Goal: Transaction & Acquisition: Download file/media

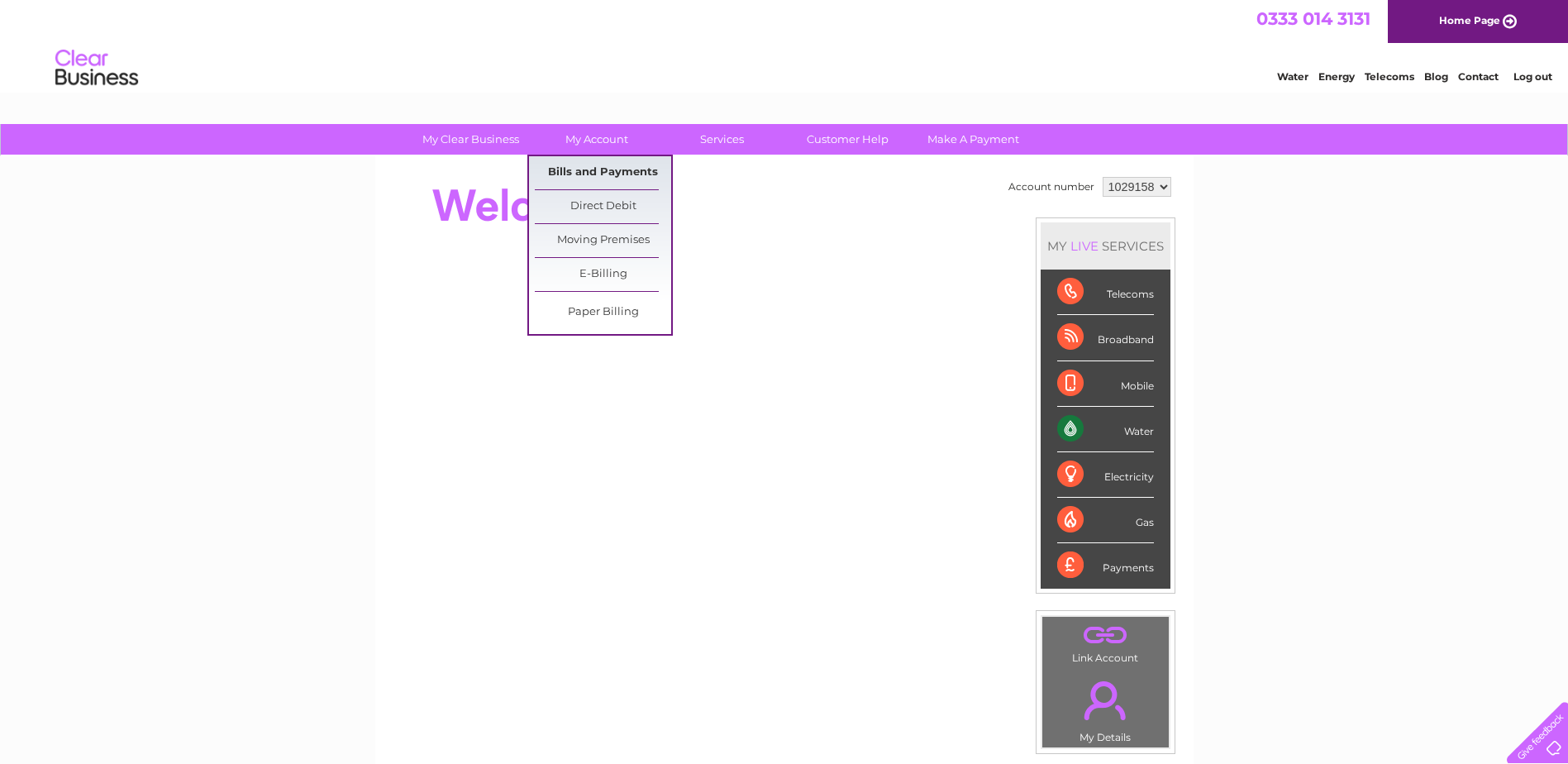
click at [592, 175] on link "Bills and Payments" at bounding box center [602, 173] width 137 height 33
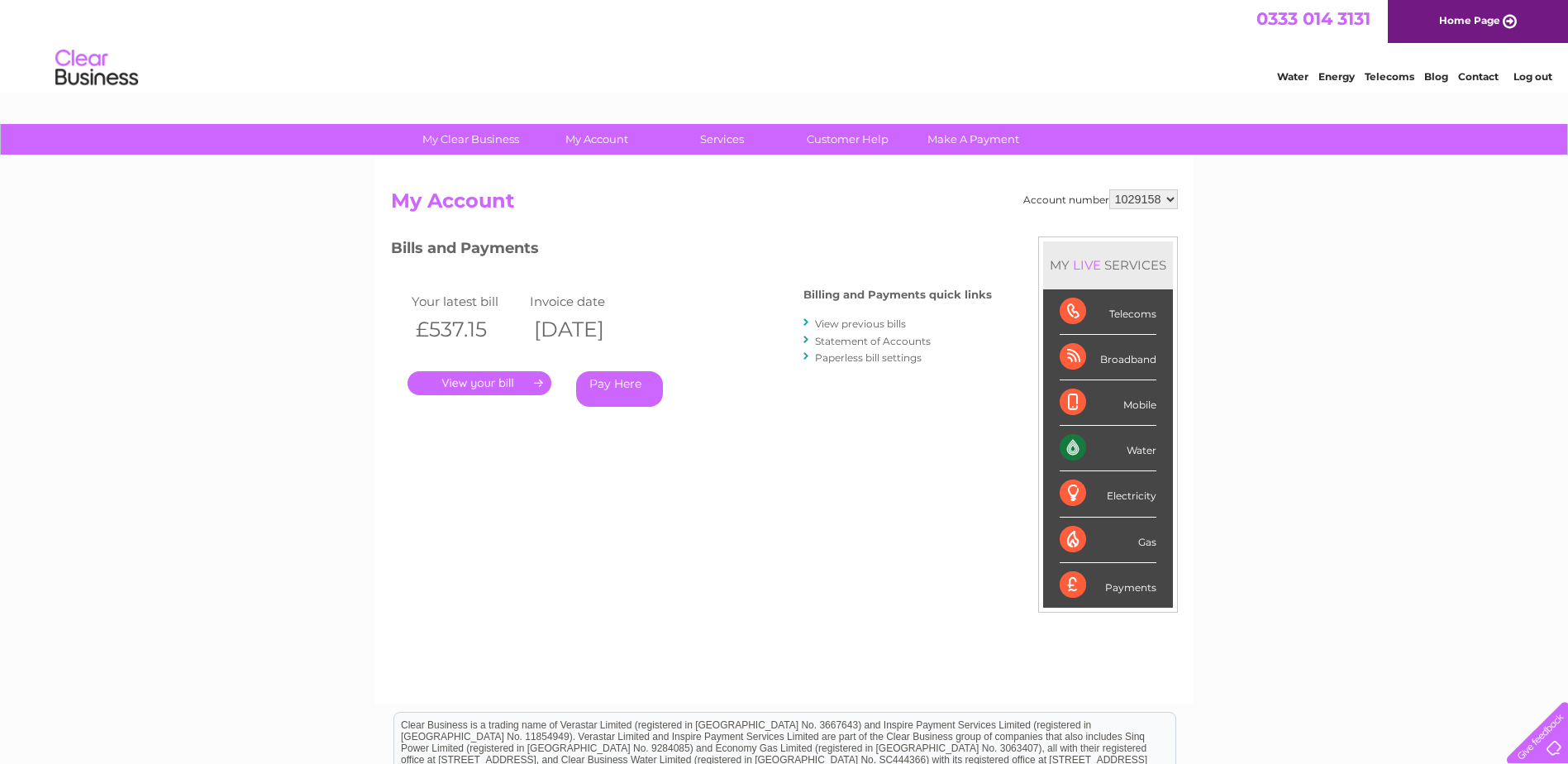
click at [870, 323] on link "View previous bills" at bounding box center [860, 324] width 91 height 13
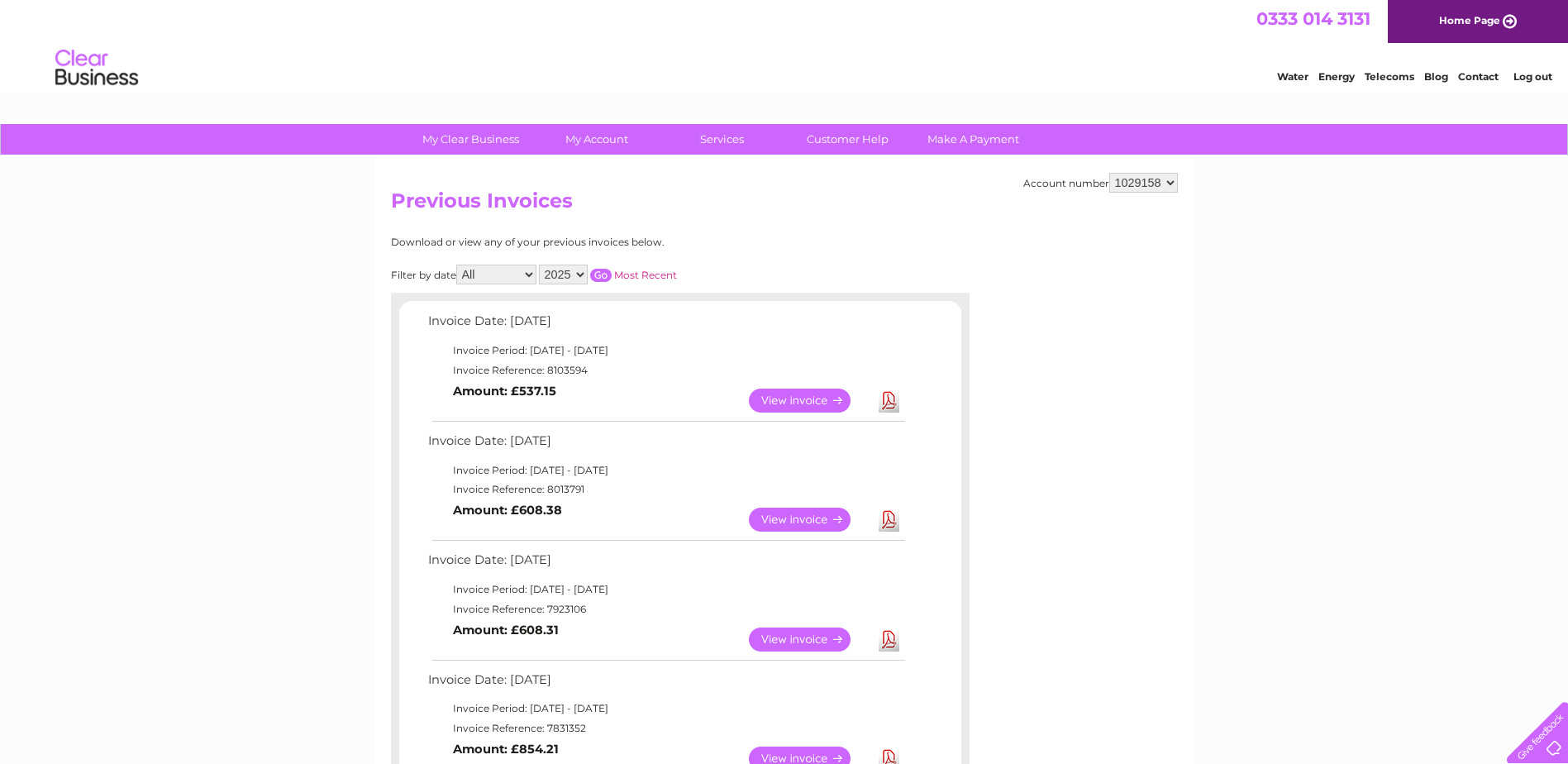
click at [799, 395] on link "View" at bounding box center [809, 401] width 121 height 24
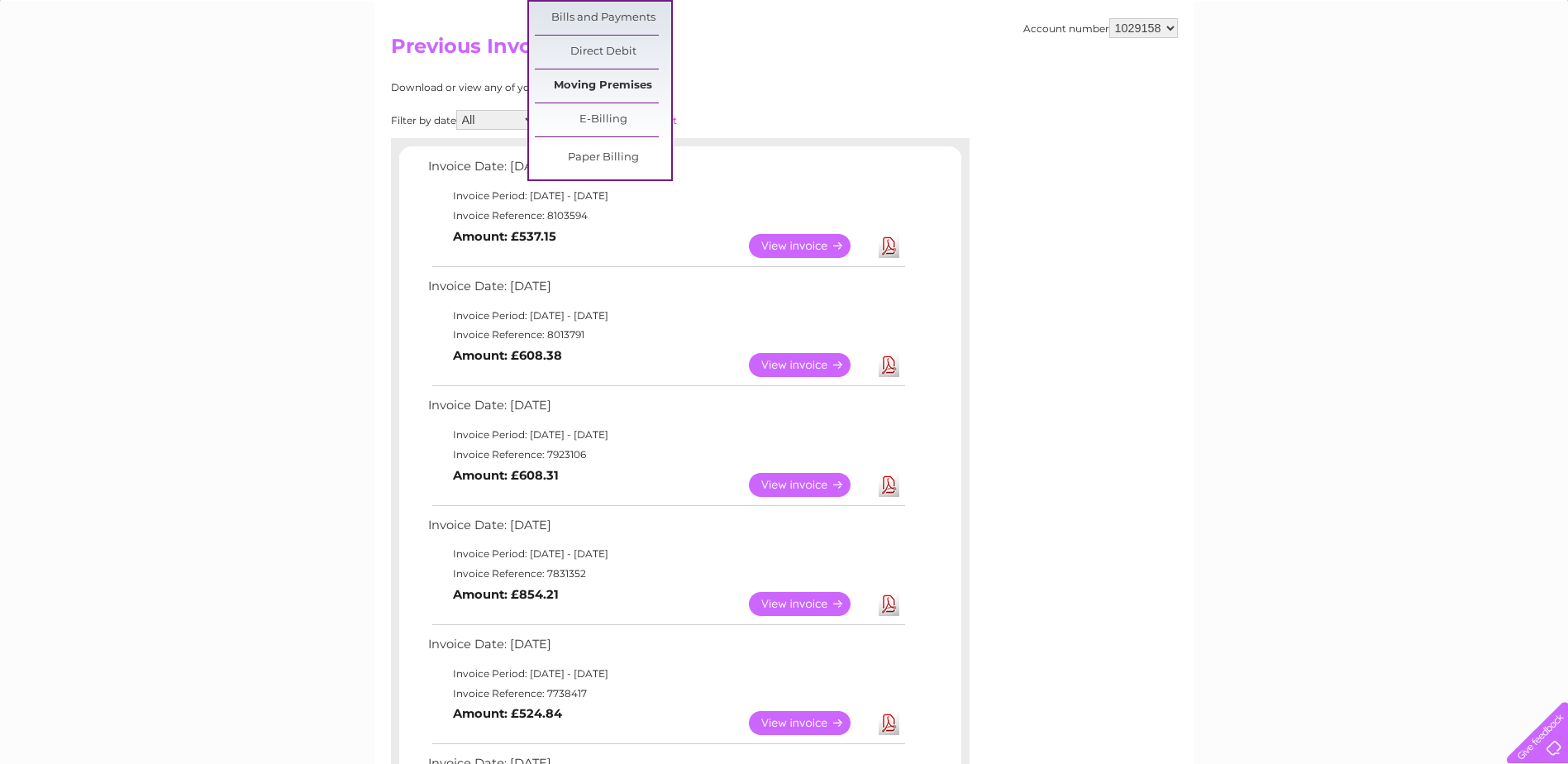
scroll to position [165, 0]
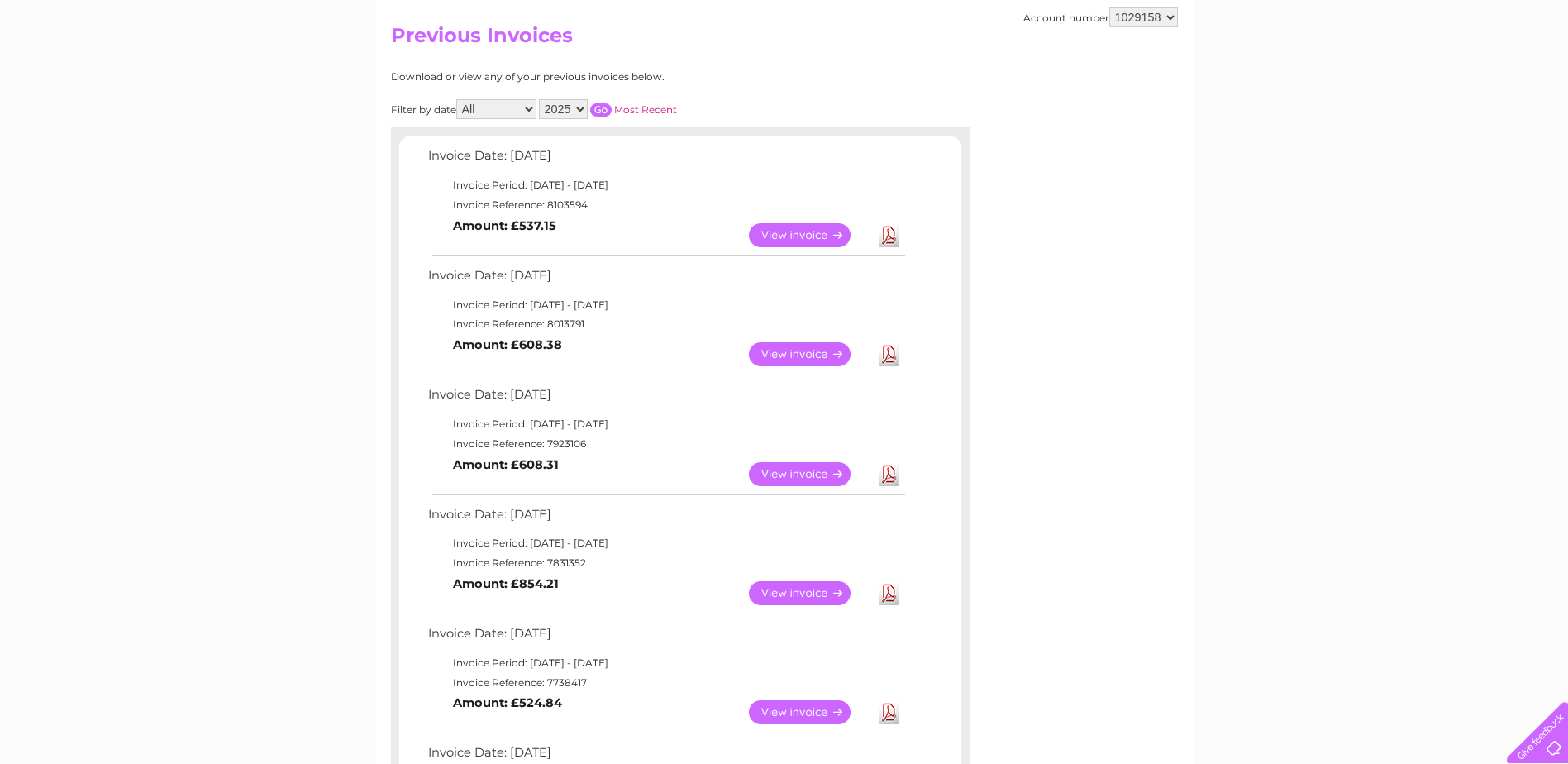
click at [779, 473] on link "View" at bounding box center [809, 474] width 121 height 24
click at [771, 235] on link "View" at bounding box center [809, 235] width 121 height 24
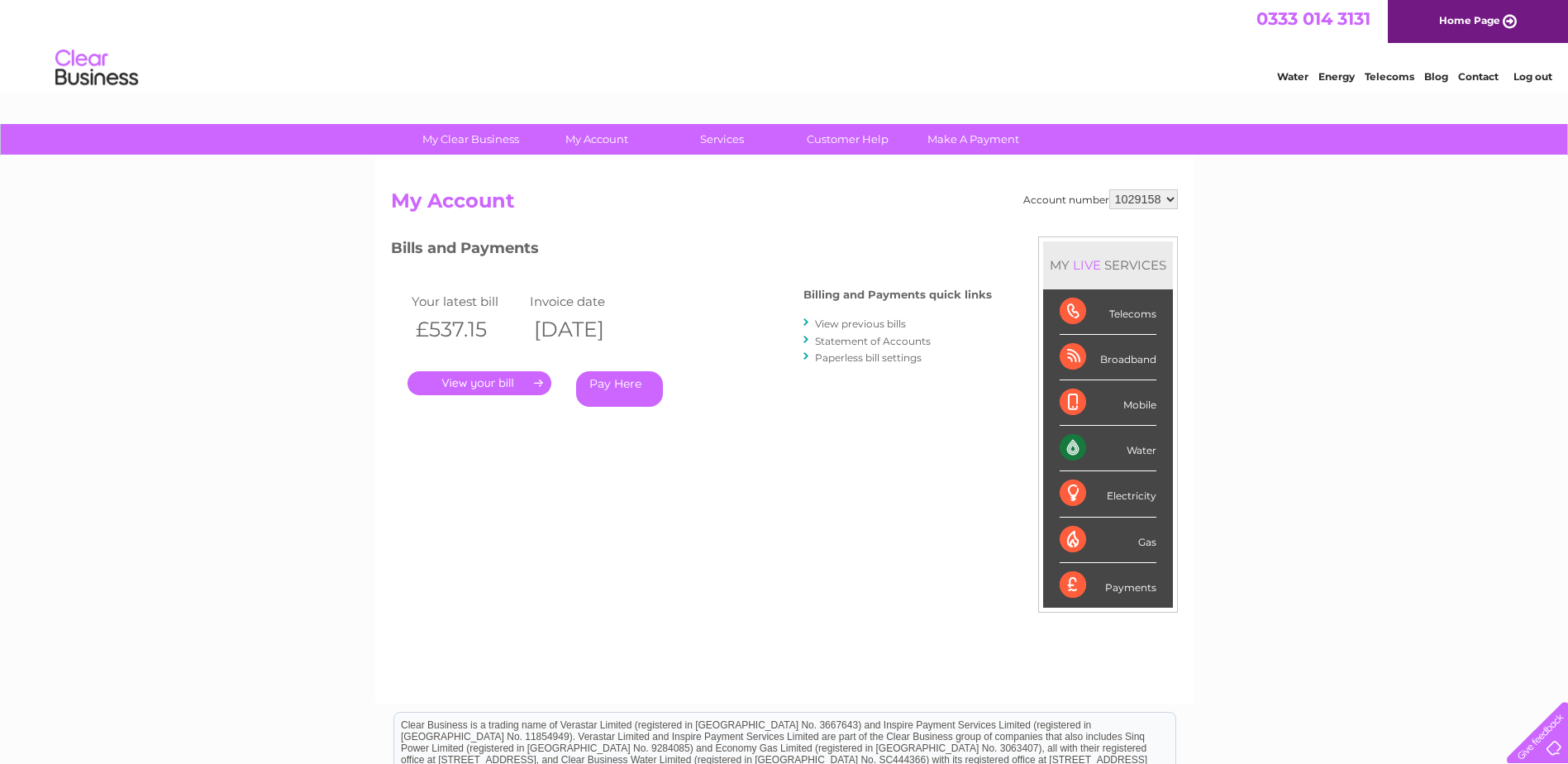
click at [499, 387] on link "." at bounding box center [479, 382] width 144 height 24
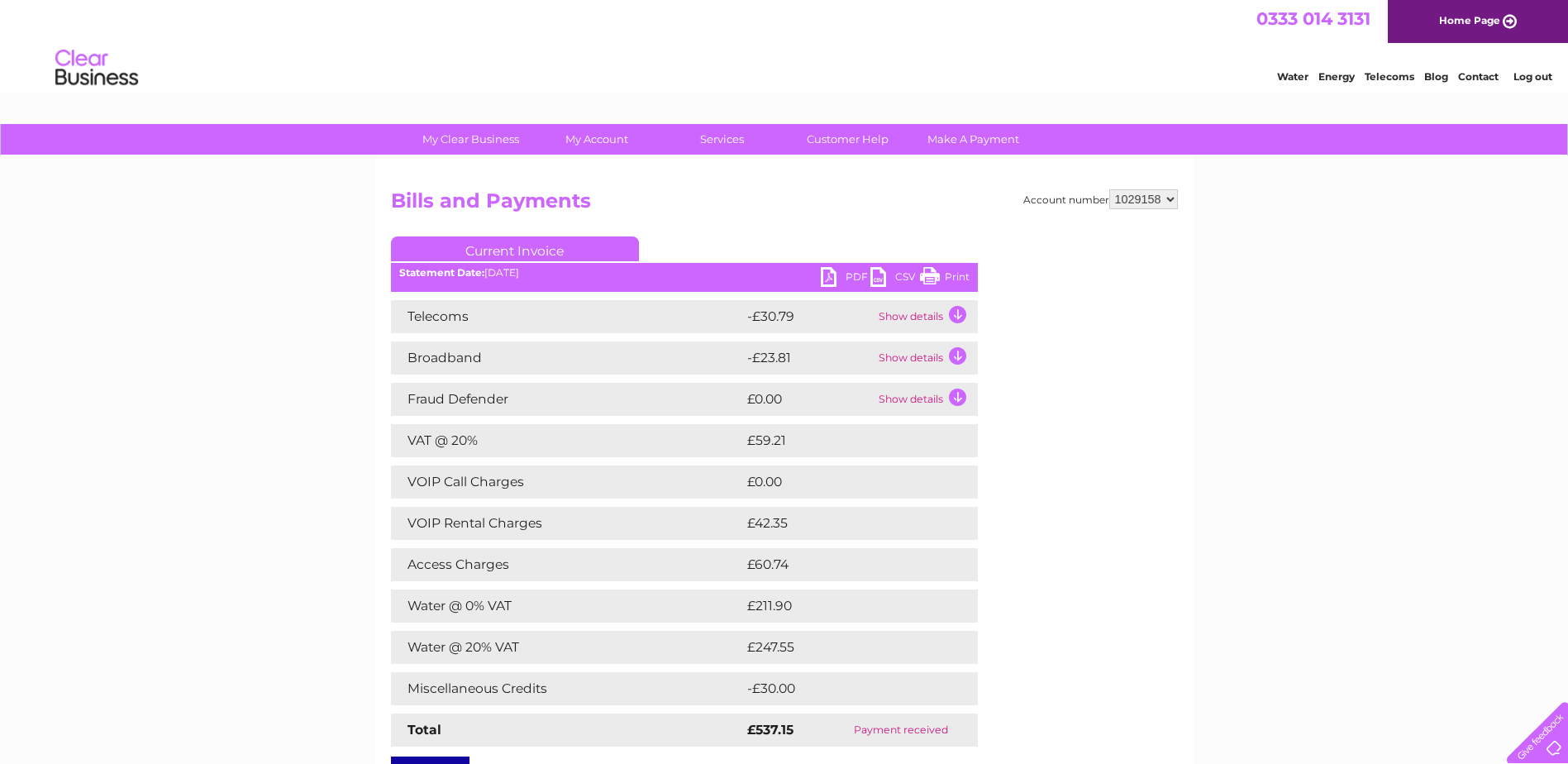
click at [853, 277] on link "PDF" at bounding box center [845, 278] width 50 height 24
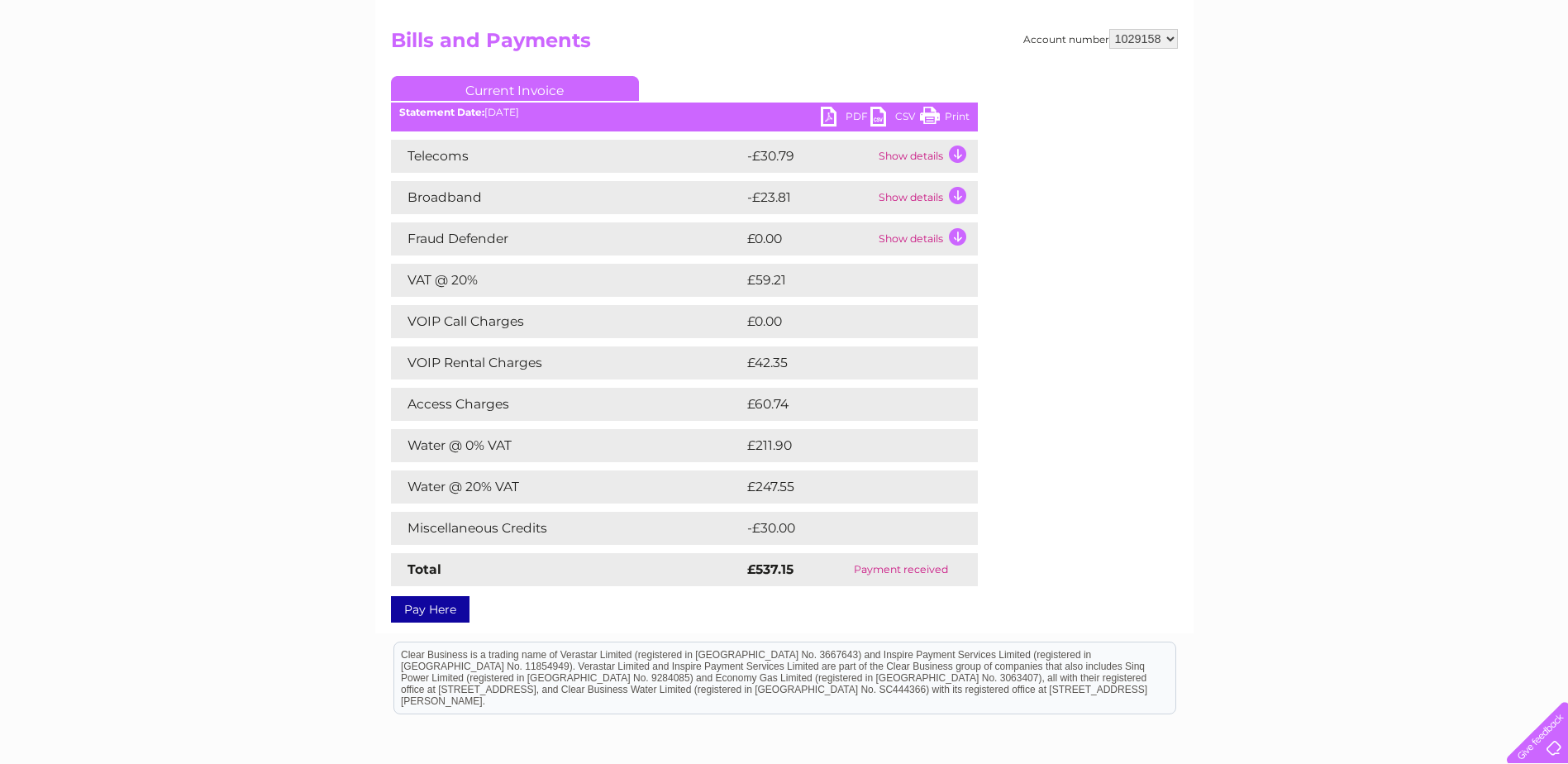
scroll to position [165, 0]
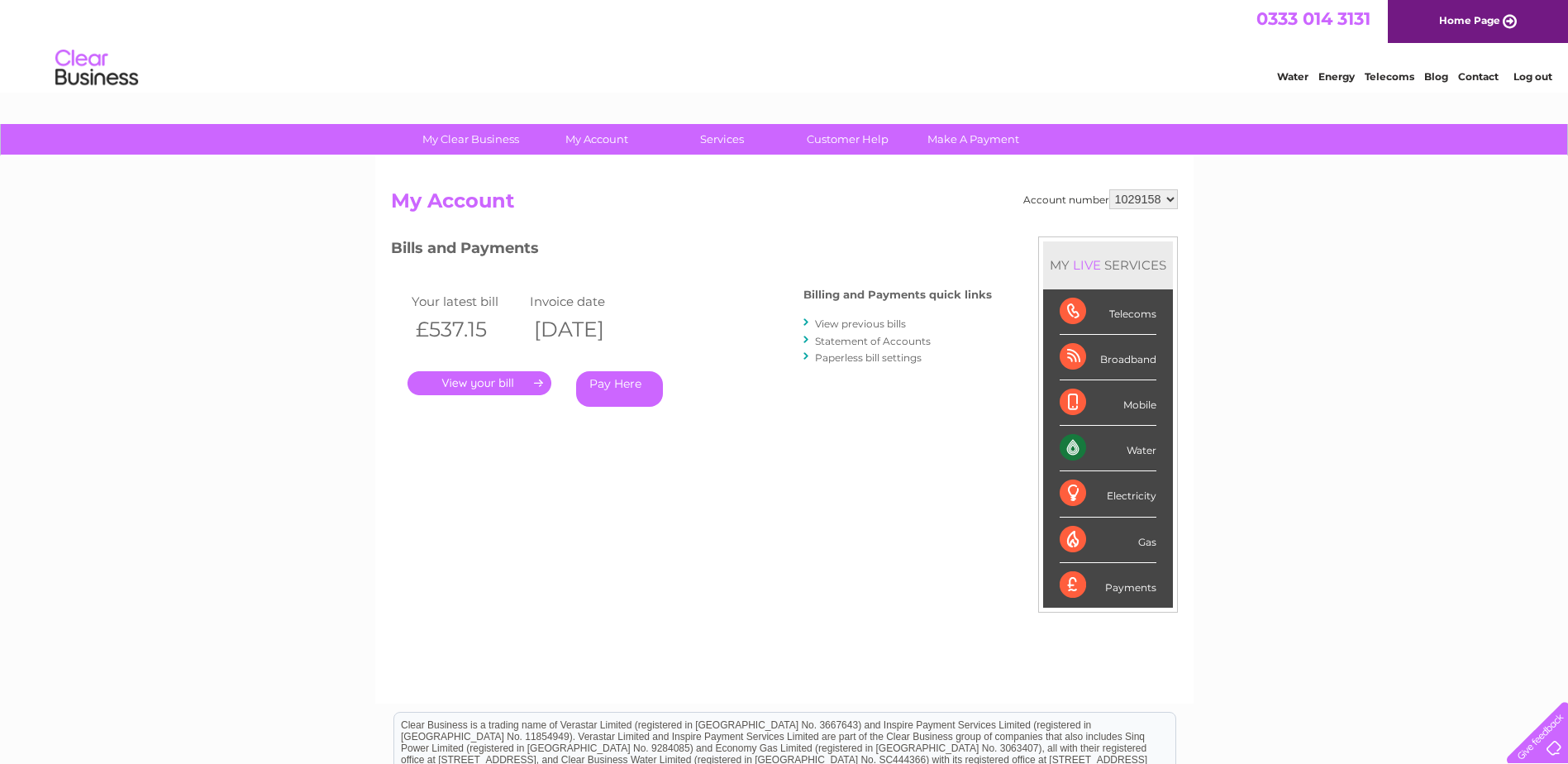
click at [856, 317] on link "View previous bills" at bounding box center [860, 324] width 91 height 13
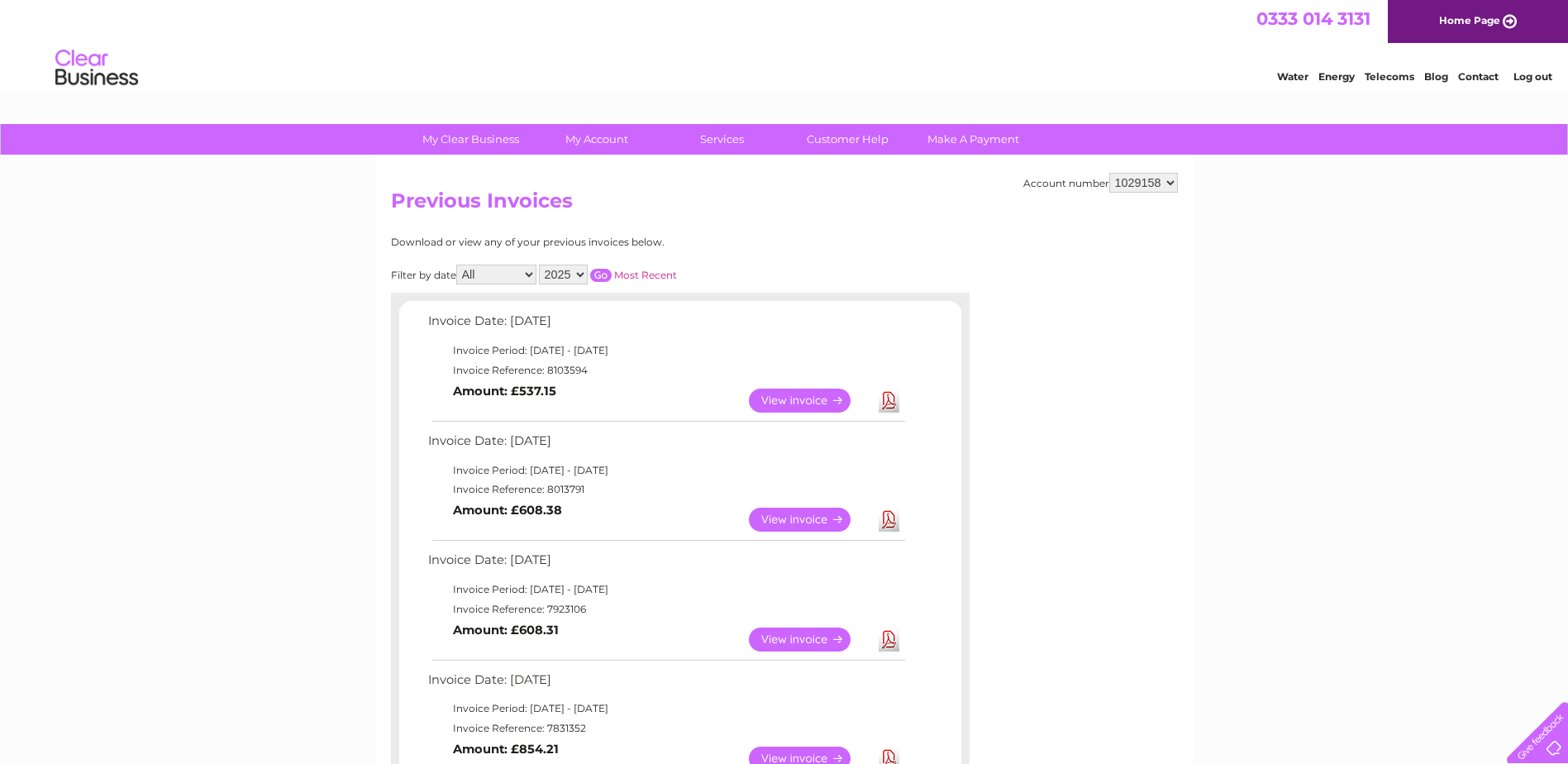
click at [786, 510] on link "View" at bounding box center [809, 519] width 121 height 24
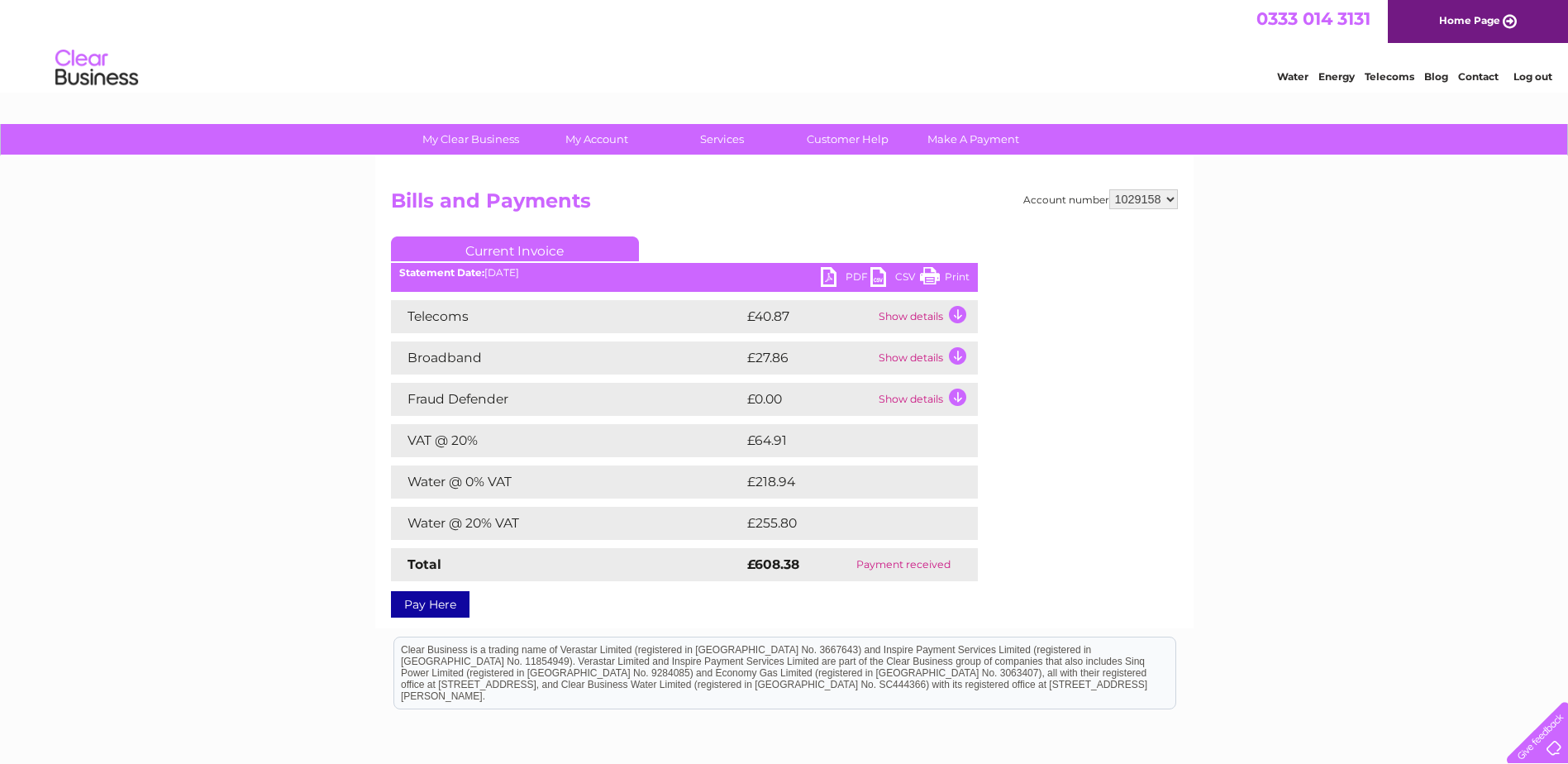
click at [845, 278] on link "PDF" at bounding box center [845, 278] width 50 height 24
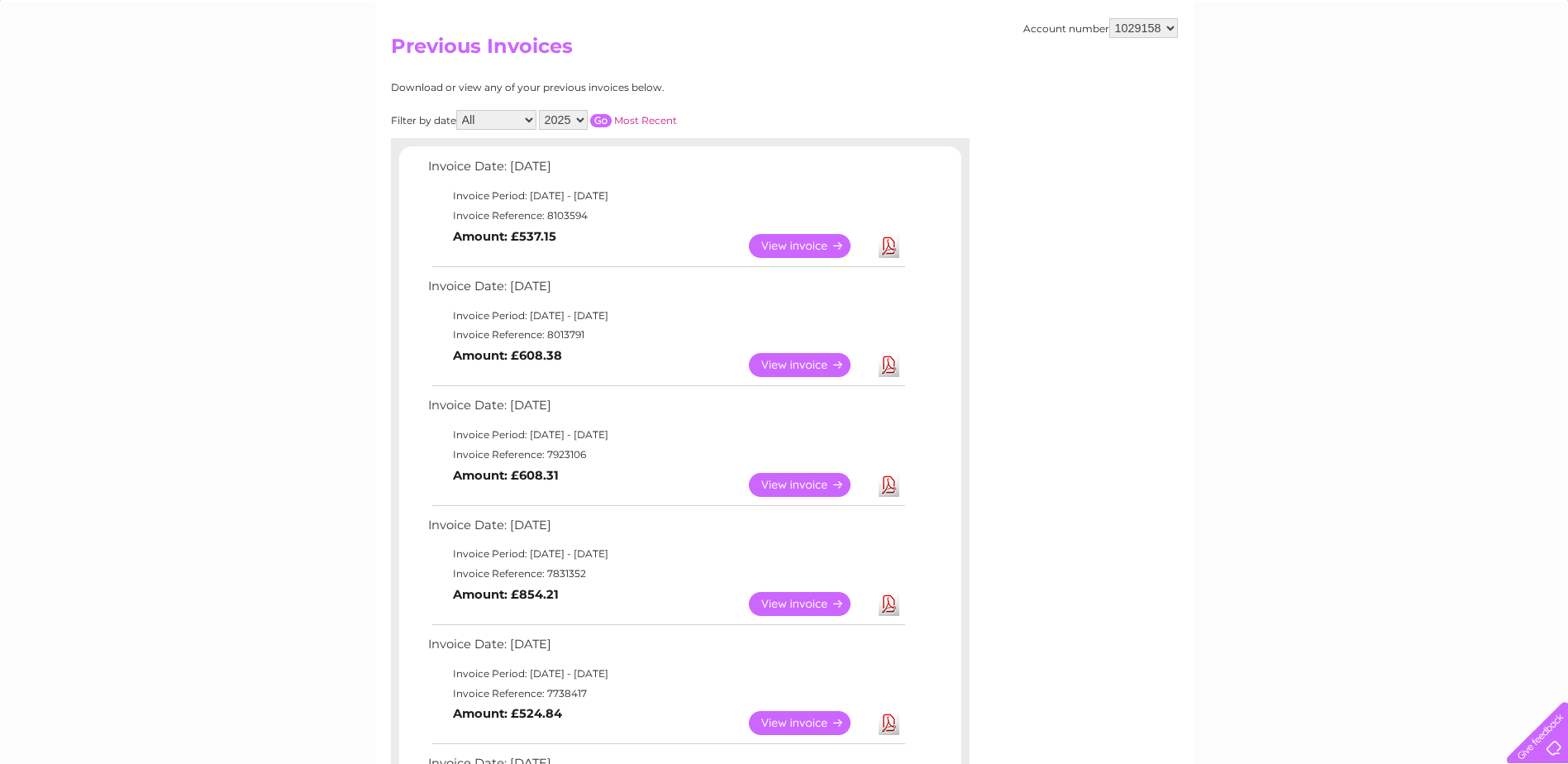
scroll to position [165, 0]
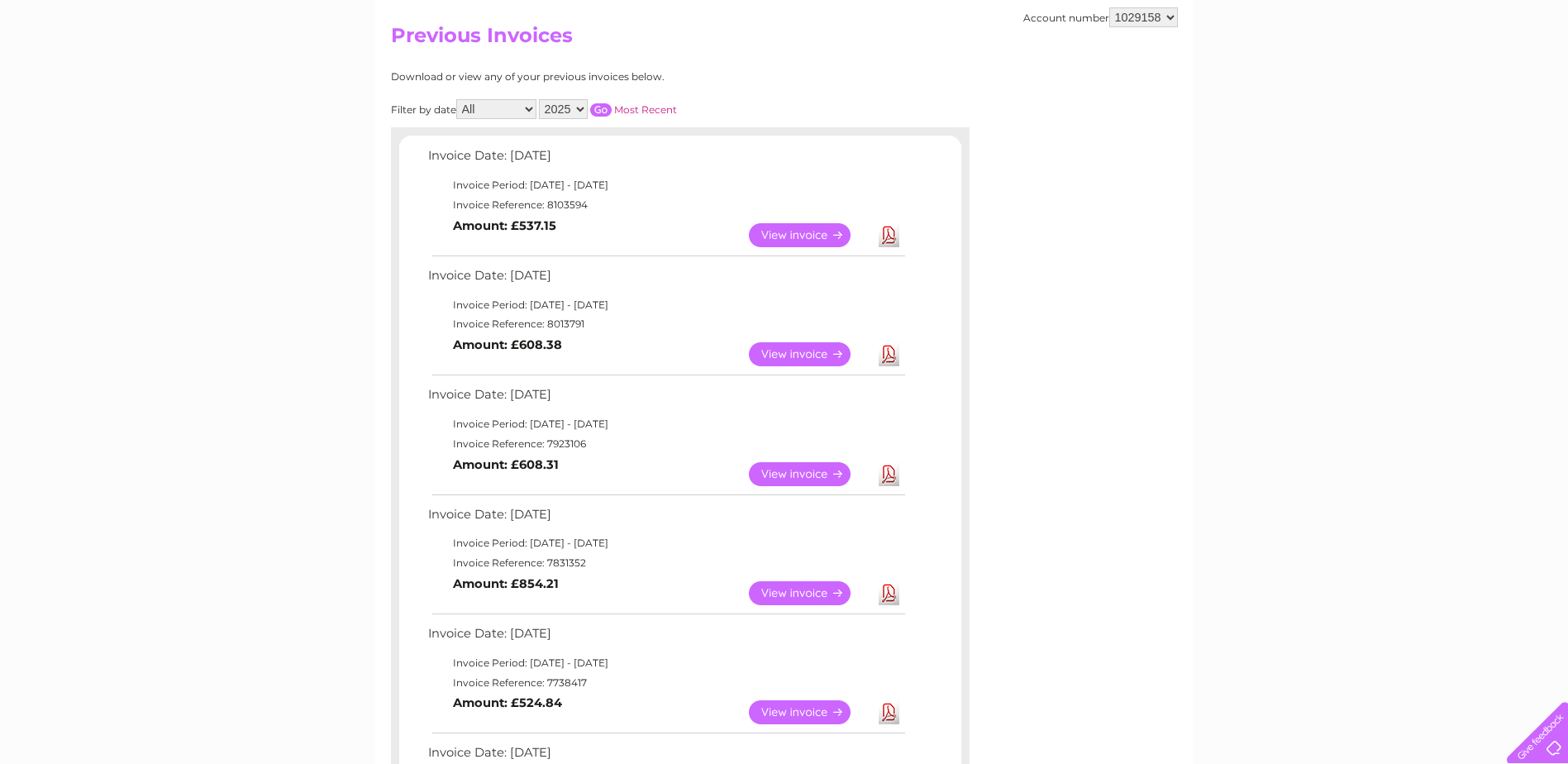
click at [807, 229] on link "View" at bounding box center [809, 235] width 121 height 24
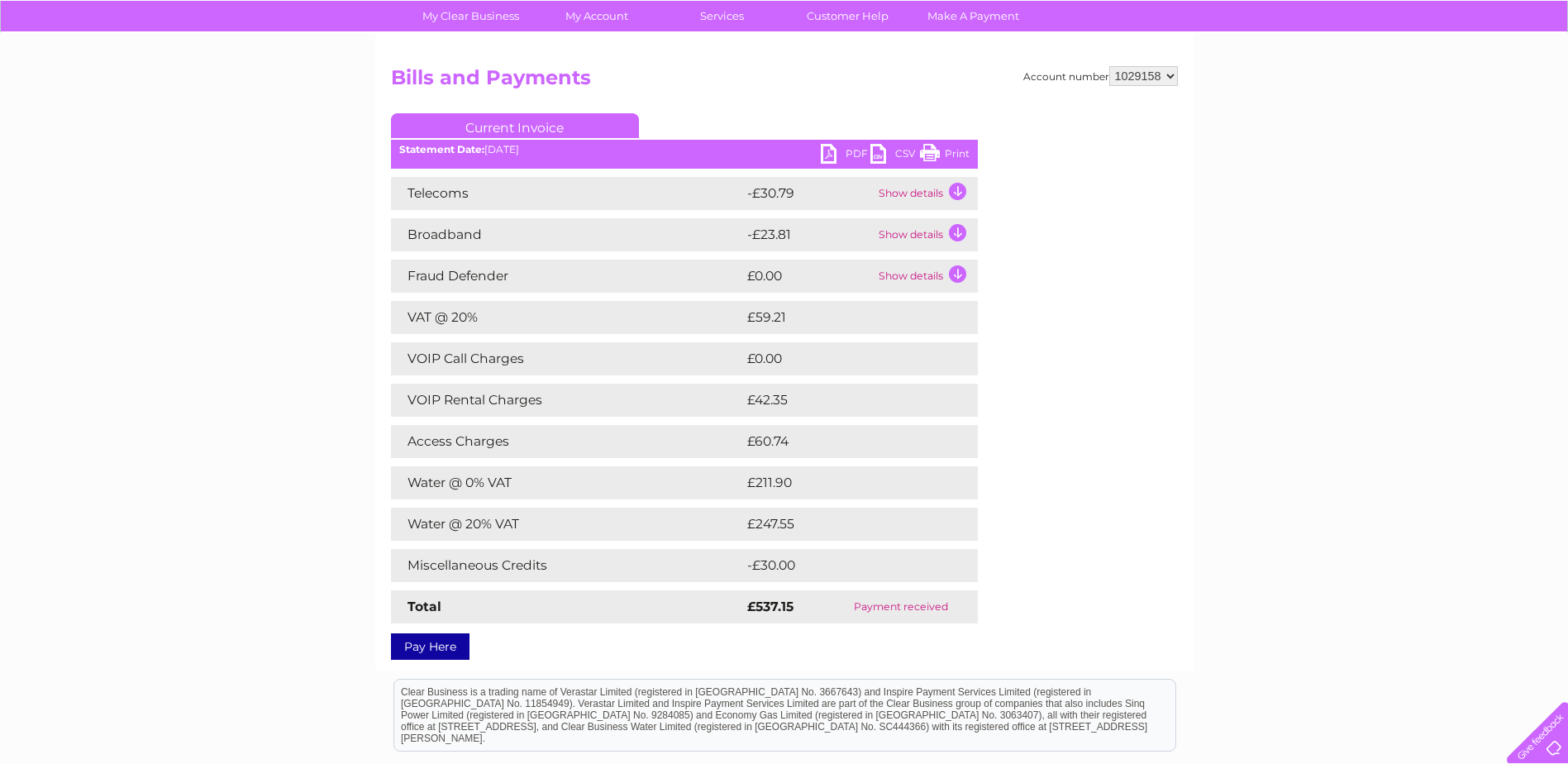
scroll to position [165, 0]
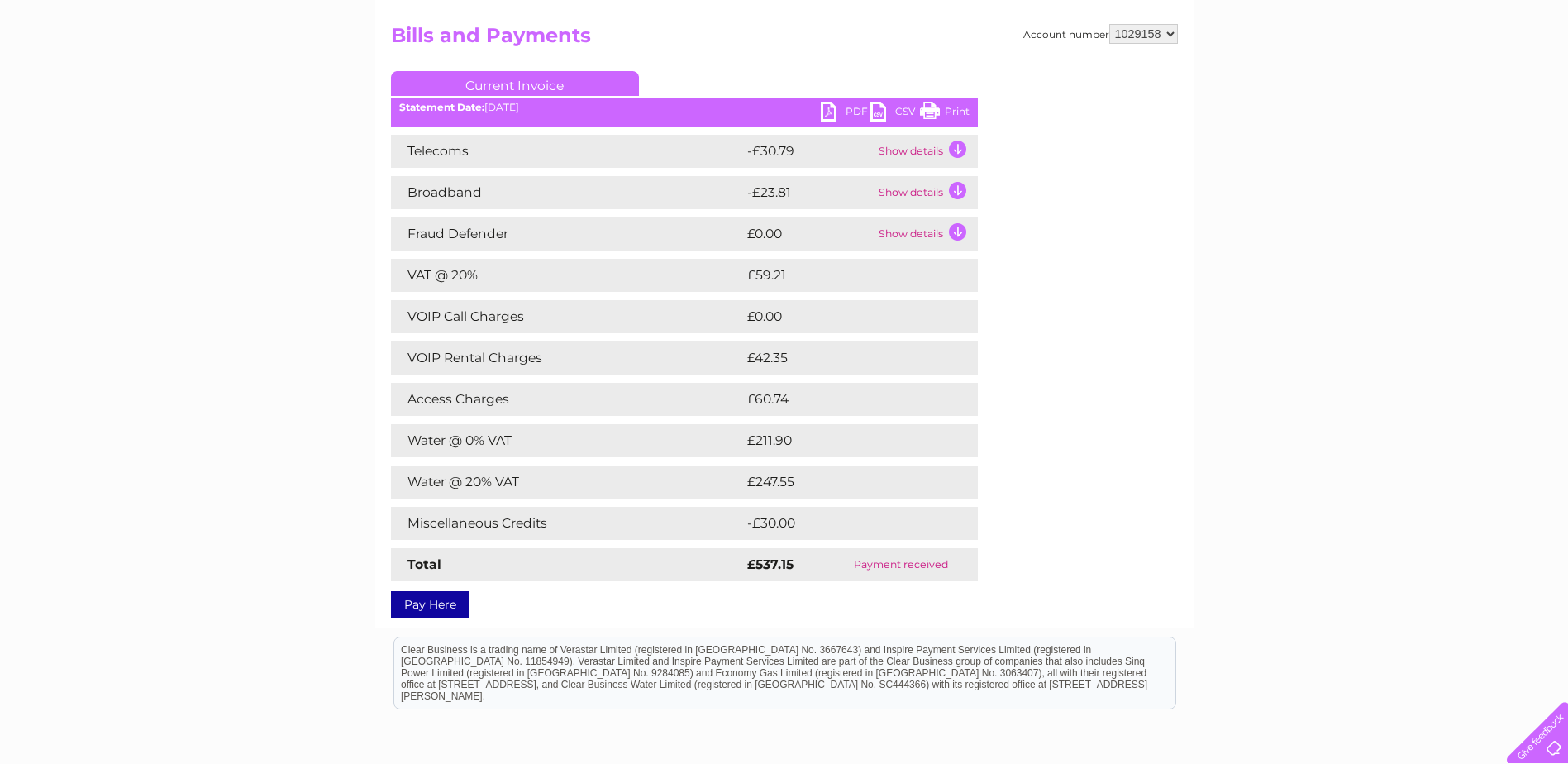
click at [840, 107] on link "PDF" at bounding box center [845, 113] width 50 height 24
